Goal: Use online tool/utility: Utilize a website feature to perform a specific function

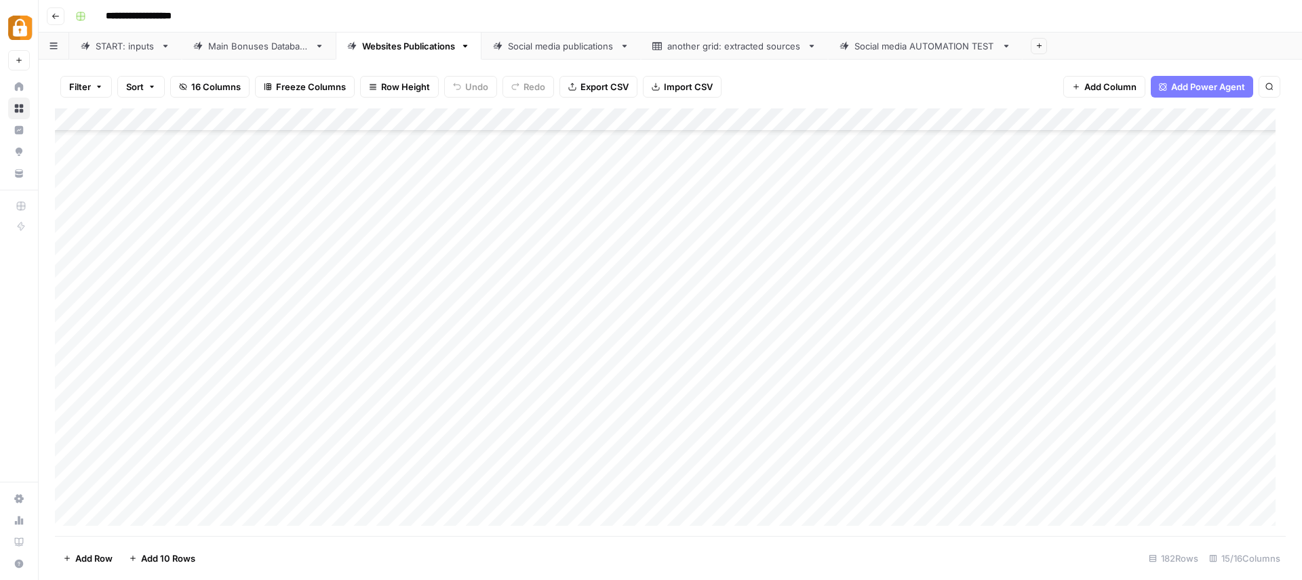
scroll to position [1877, 0]
click at [125, 47] on div "START: inputs" at bounding box center [126, 46] width 60 height 14
click at [151, 527] on div "Add Column" at bounding box center [670, 322] width 1231 height 428
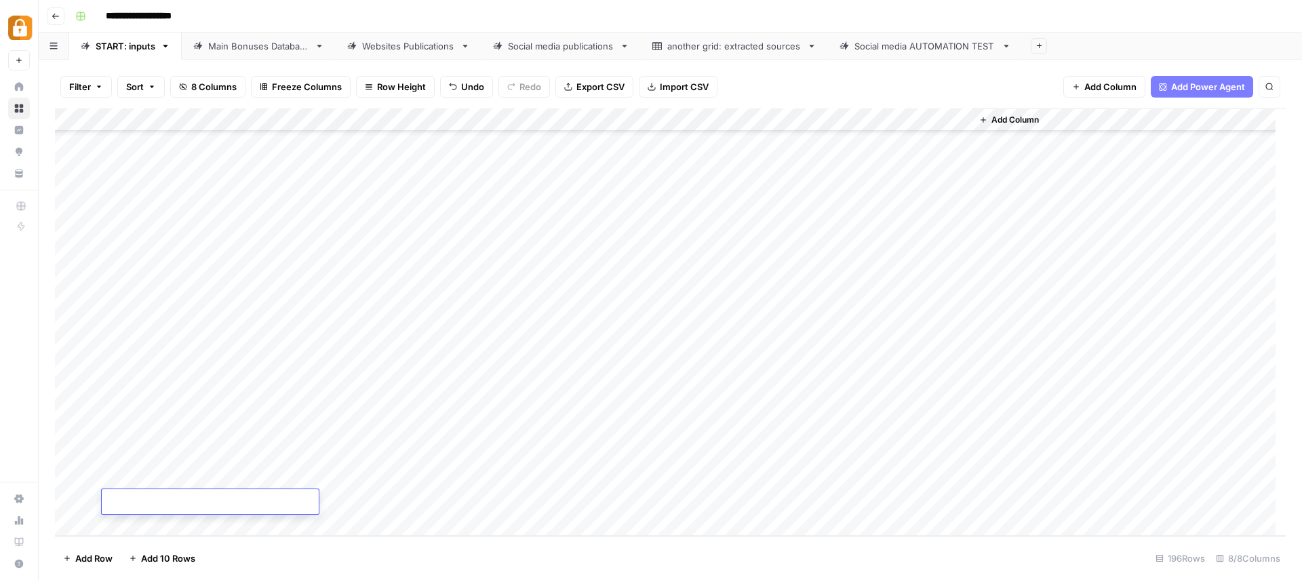
click at [281, 557] on footer "Add Row Add 10 Rows 196 Rows 8/8 Columns" at bounding box center [670, 558] width 1231 height 44
click at [355, 478] on div "Add Column" at bounding box center [670, 322] width 1231 height 428
type textarea "**********"
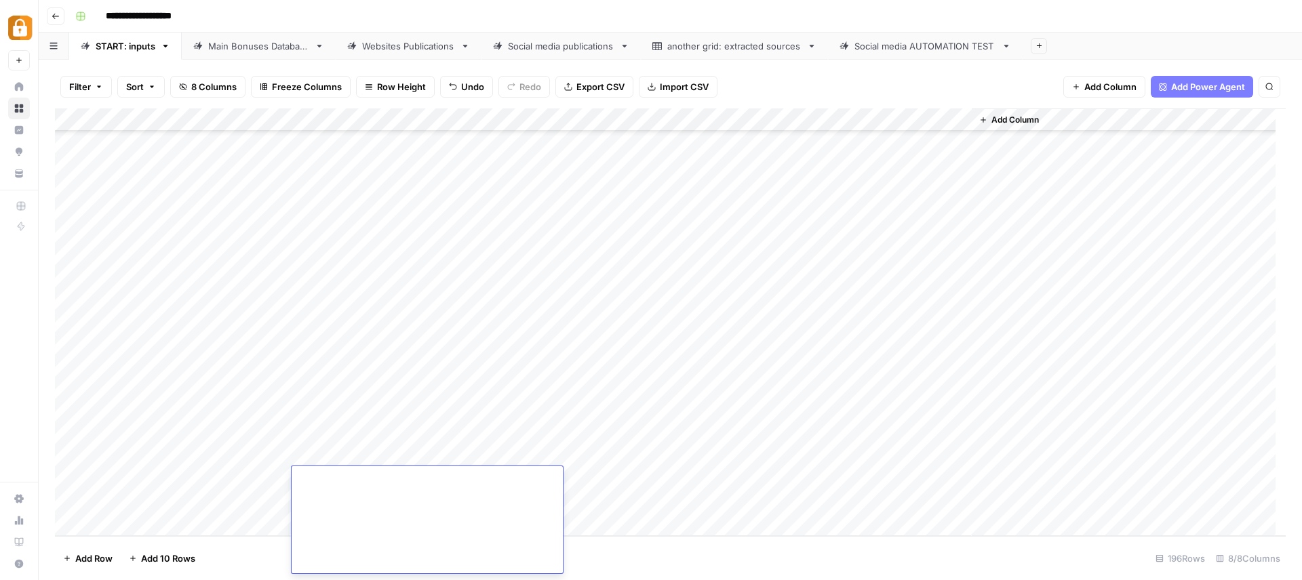
click at [589, 484] on div "Add Column" at bounding box center [670, 322] width 1231 height 428
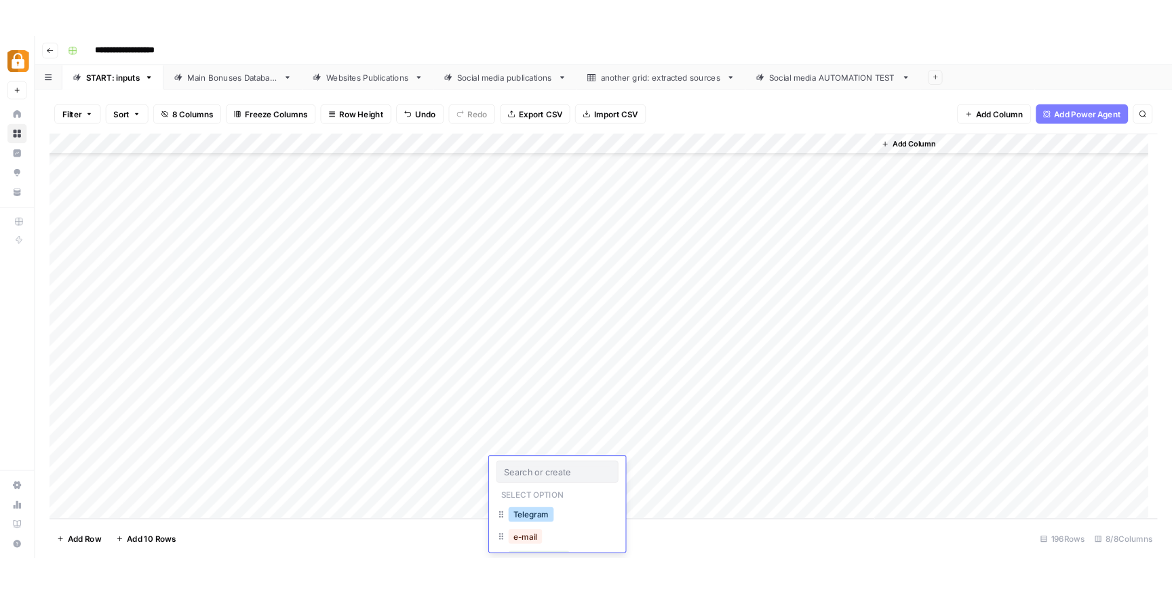
scroll to position [22, 0]
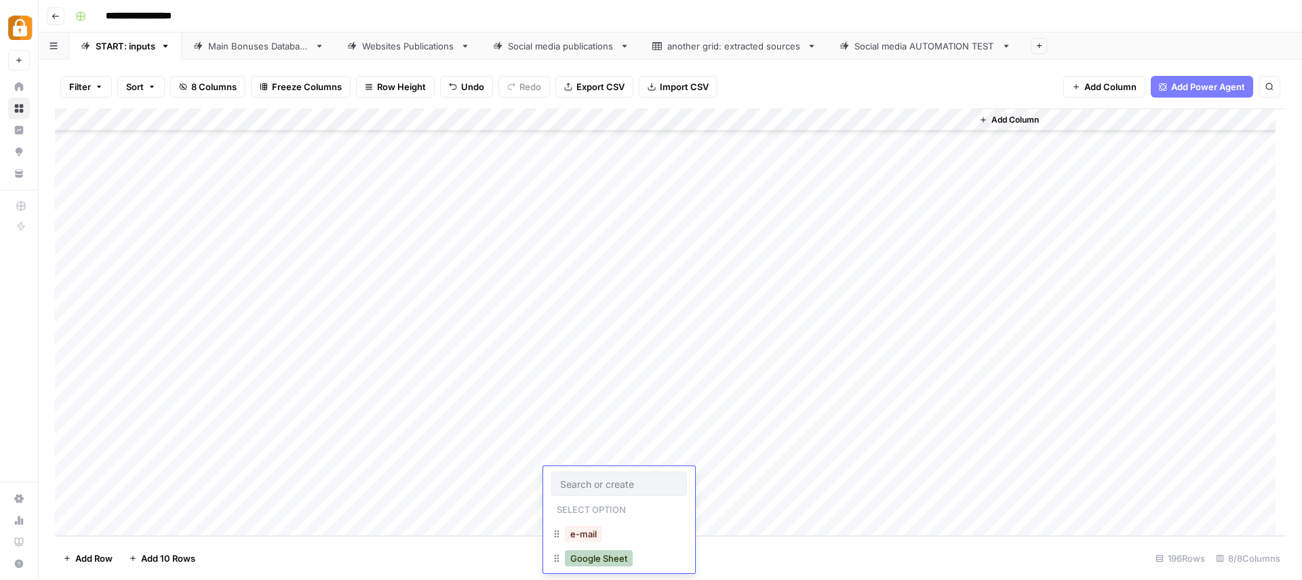
click at [593, 561] on button "Google Sheet" at bounding box center [599, 559] width 68 height 16
click at [831, 478] on div "Add Column" at bounding box center [670, 322] width 1231 height 428
click at [237, 481] on div "Add Column" at bounding box center [670, 322] width 1231 height 428
click at [251, 482] on div "Add Column" at bounding box center [670, 322] width 1231 height 428
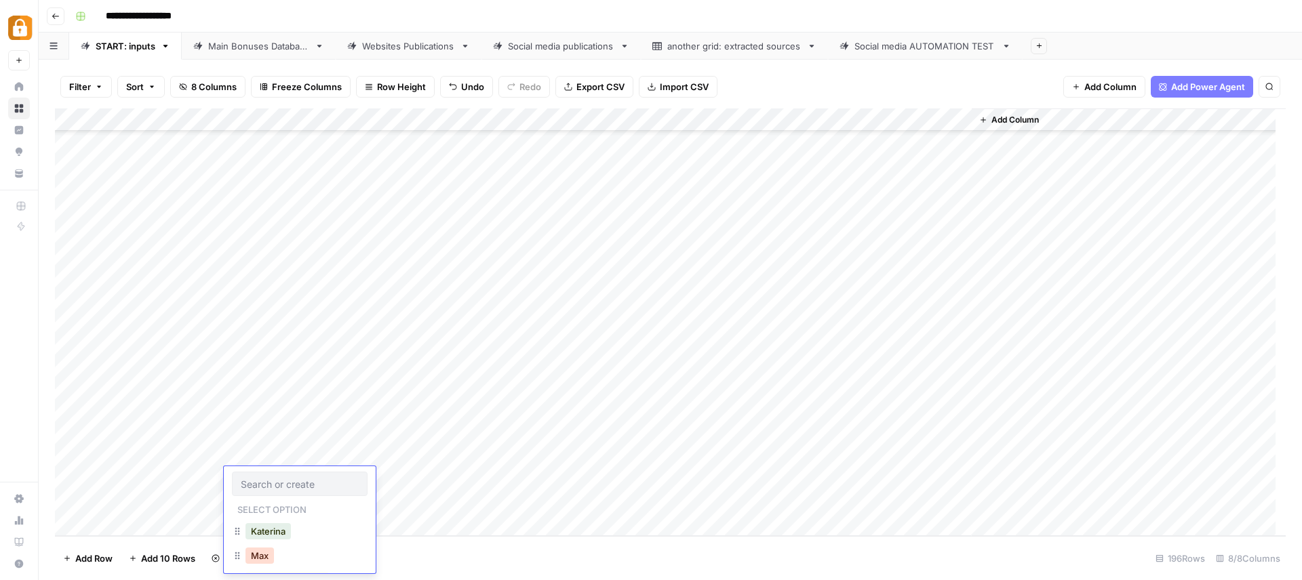
click at [258, 556] on button "Max" at bounding box center [259, 556] width 28 height 16
click at [762, 487] on div "Add Column" at bounding box center [670, 322] width 1231 height 428
type textarea "***"
click at [778, 563] on footer "Add Row Add 10 Rows 196 Rows 8/8 Columns" at bounding box center [670, 558] width 1231 height 44
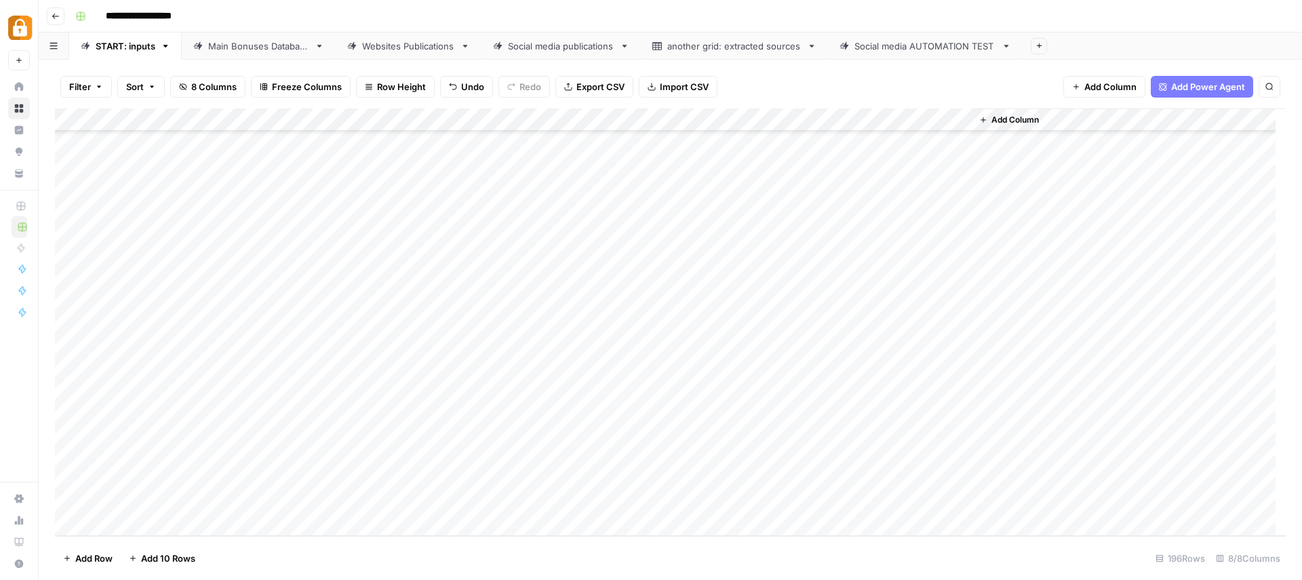
click at [1035, 508] on div "Add Column" at bounding box center [1129, 322] width 314 height 428
click at [265, 47] on div "Main Bonuses Database" at bounding box center [258, 46] width 101 height 14
drag, startPoint x: 505, startPoint y: 121, endPoint x: 513, endPoint y: 125, distance: 8.8
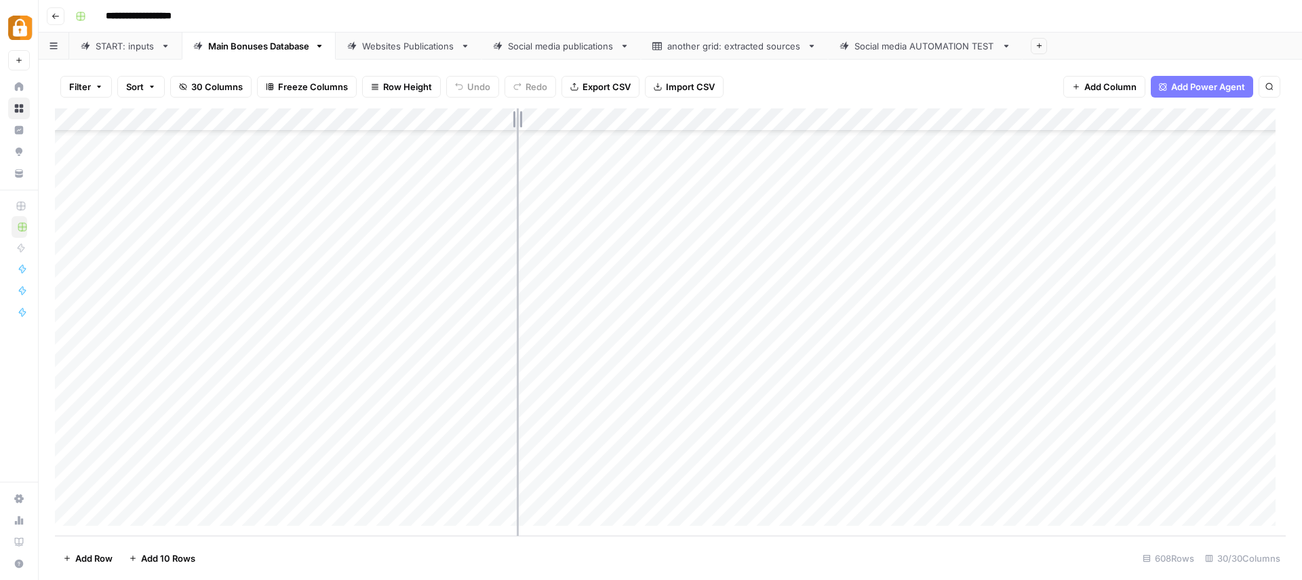
click at [513, 125] on div "Add Column" at bounding box center [670, 322] width 1231 height 428
click at [446, 328] on div "Add Column" at bounding box center [670, 322] width 1231 height 428
click at [447, 330] on div "Add Column" at bounding box center [670, 322] width 1231 height 428
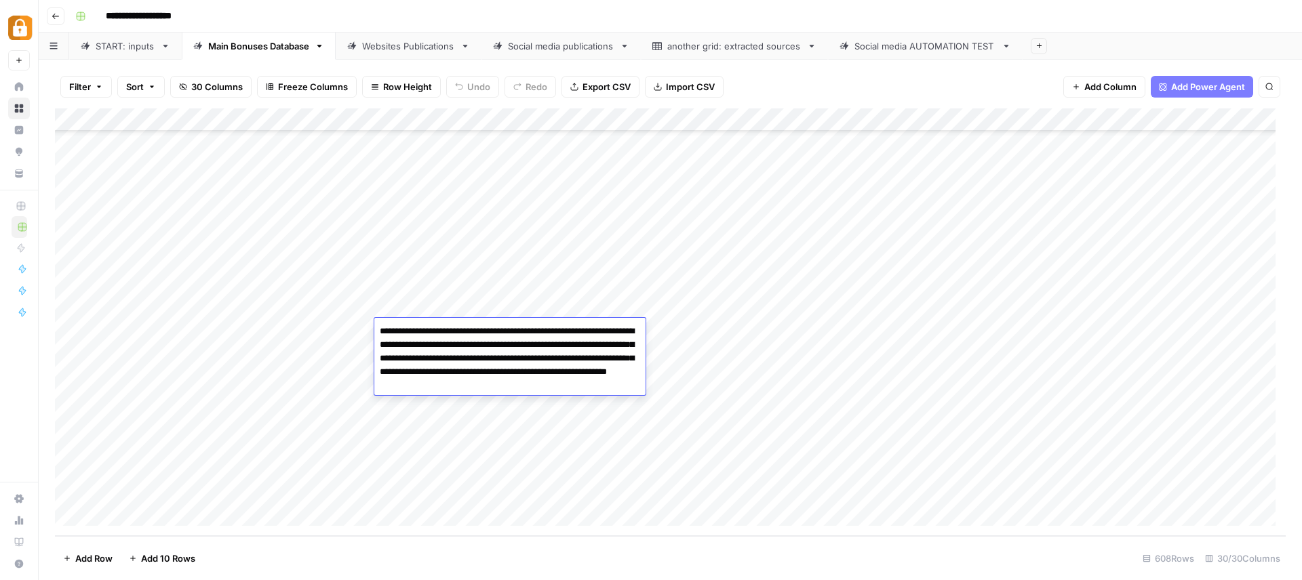
click at [447, 330] on textarea "**********" at bounding box center [509, 358] width 271 height 73
click at [538, 363] on textarea "**********" at bounding box center [509, 358] width 271 height 73
click at [665, 564] on footer "Add Row Add 10 Rows 608 Rows 30/30 Columns" at bounding box center [670, 558] width 1231 height 44
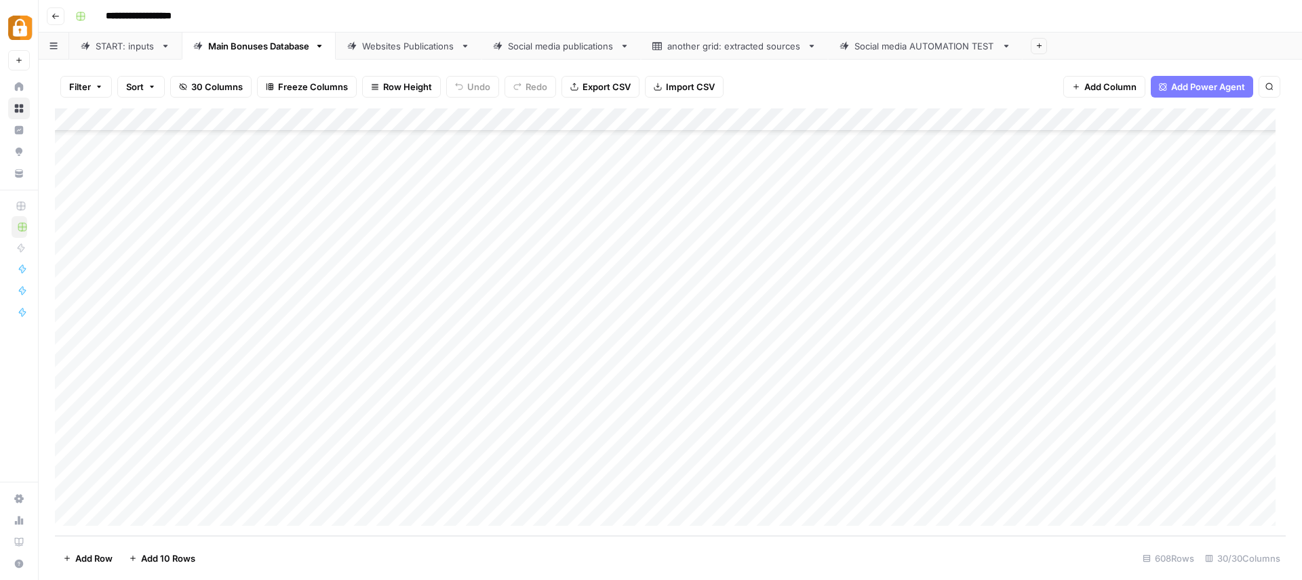
scroll to position [13642, 0]
